Goal: Information Seeking & Learning: Stay updated

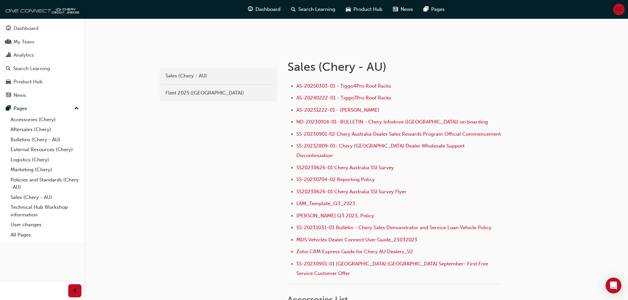
scroll to position [115, 0]
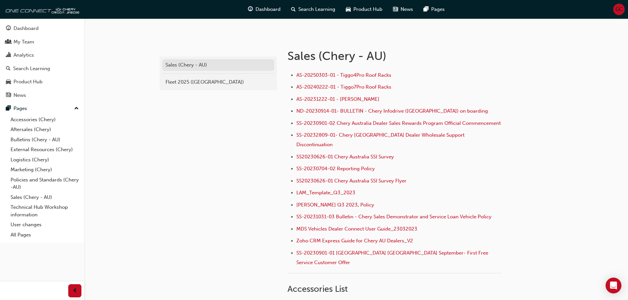
click at [193, 67] on div "Sales (Chery - AU)" at bounding box center [217, 65] width 105 height 8
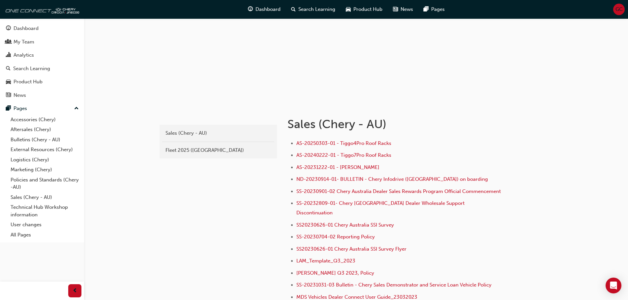
scroll to position [66, 0]
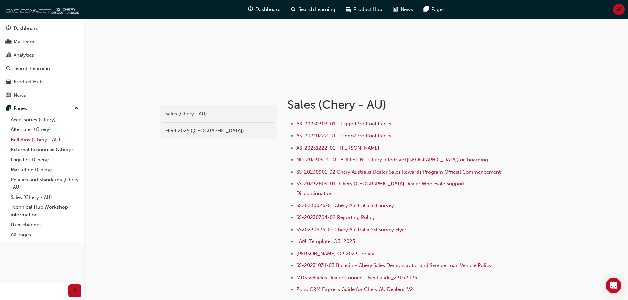
click at [44, 140] on link "Bulletins (Chery - AU)" at bounding box center [44, 140] width 73 height 10
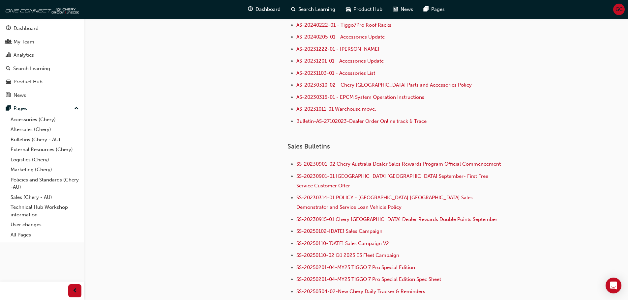
scroll to position [593, 0]
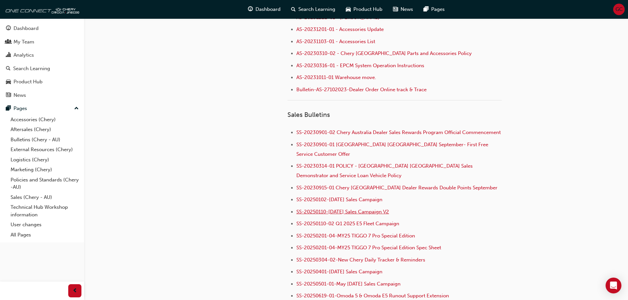
click at [341, 209] on span "SS-20250110-[DATE] Sales Campaign V2" at bounding box center [342, 212] width 93 height 6
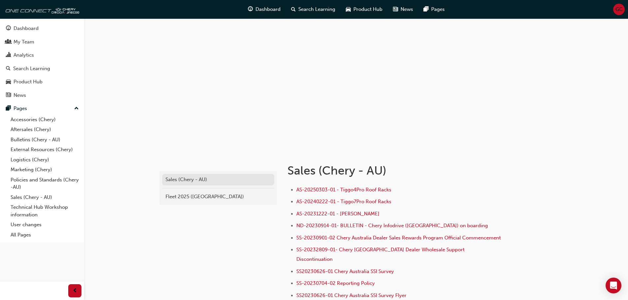
click at [206, 183] on div "Sales (Chery - AU)" at bounding box center [217, 180] width 105 height 8
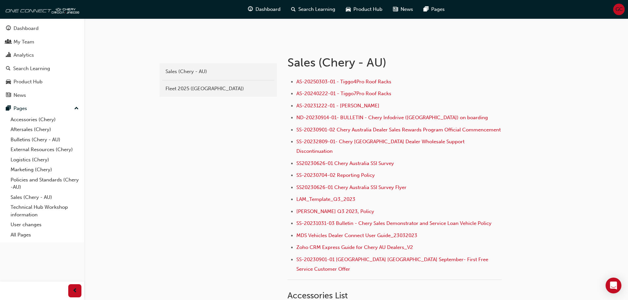
scroll to position [16, 0]
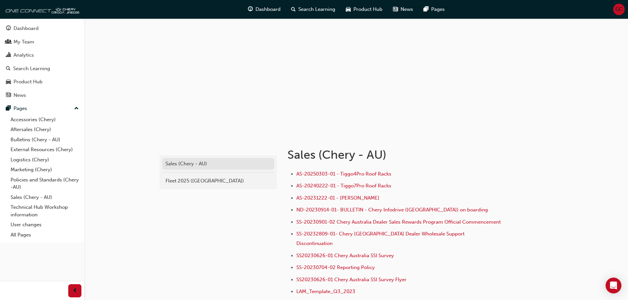
click at [187, 164] on div "Sales (Chery - AU)" at bounding box center [217, 164] width 105 height 8
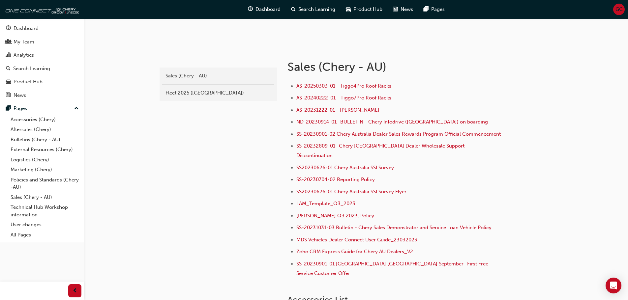
scroll to position [115, 0]
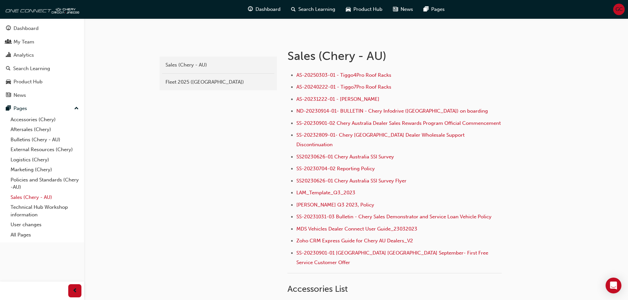
click at [41, 196] on link "Sales (Chery - AU)" at bounding box center [44, 197] width 73 height 10
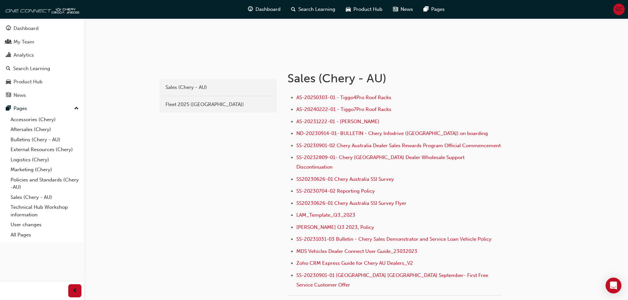
scroll to position [82, 0]
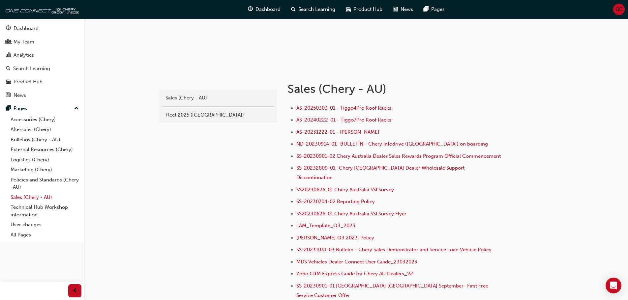
click at [40, 195] on link "Sales (Chery - AU)" at bounding box center [44, 197] width 73 height 10
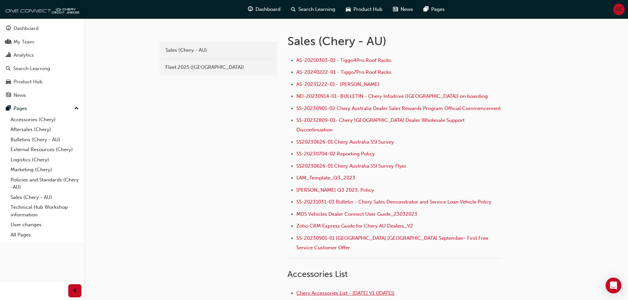
scroll to position [115, 0]
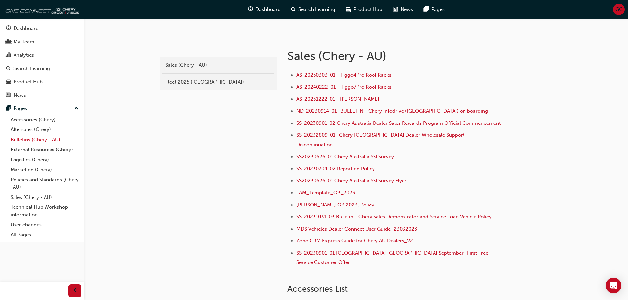
click at [44, 139] on link "Bulletins (Chery - AU)" at bounding box center [44, 140] width 73 height 10
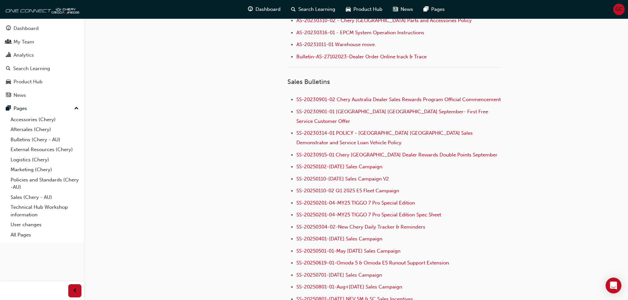
scroll to position [593, 0]
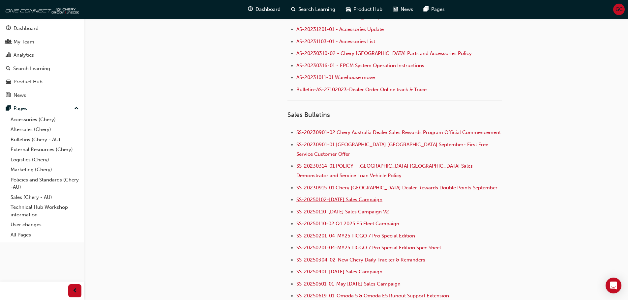
click at [364, 197] on span "SS-20250102-[DATE] Sales Campaign" at bounding box center [339, 200] width 86 height 6
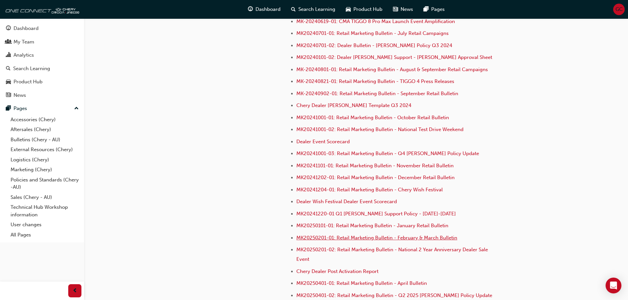
scroll to position [1672, 0]
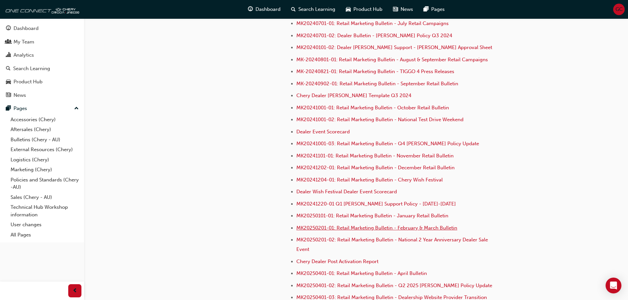
click at [381, 225] on span "MK20250201-01: Retail Marketing Bulletin - February & March Bulletin" at bounding box center [376, 228] width 161 height 6
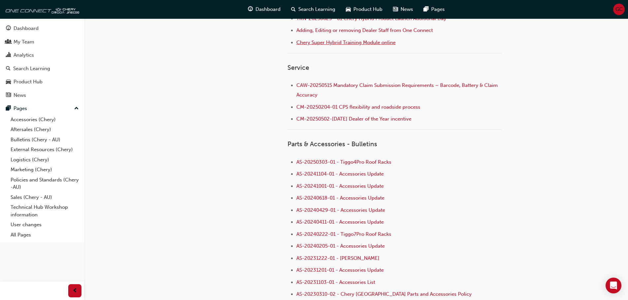
scroll to position [395, 0]
